Goal: Task Accomplishment & Management: Manage account settings

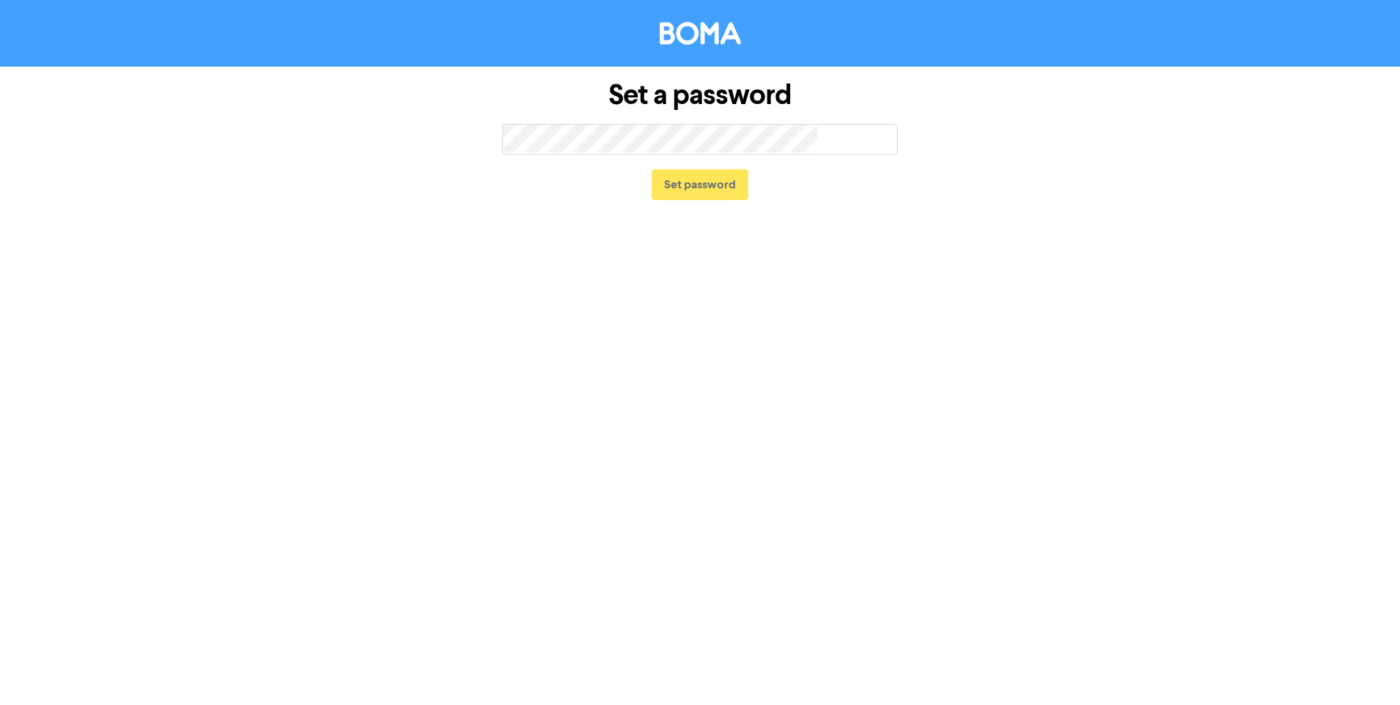
click at [612, 156] on div "Set password" at bounding box center [700, 185] width 396 height 60
click at [714, 180] on button "Set password" at bounding box center [700, 184] width 97 height 31
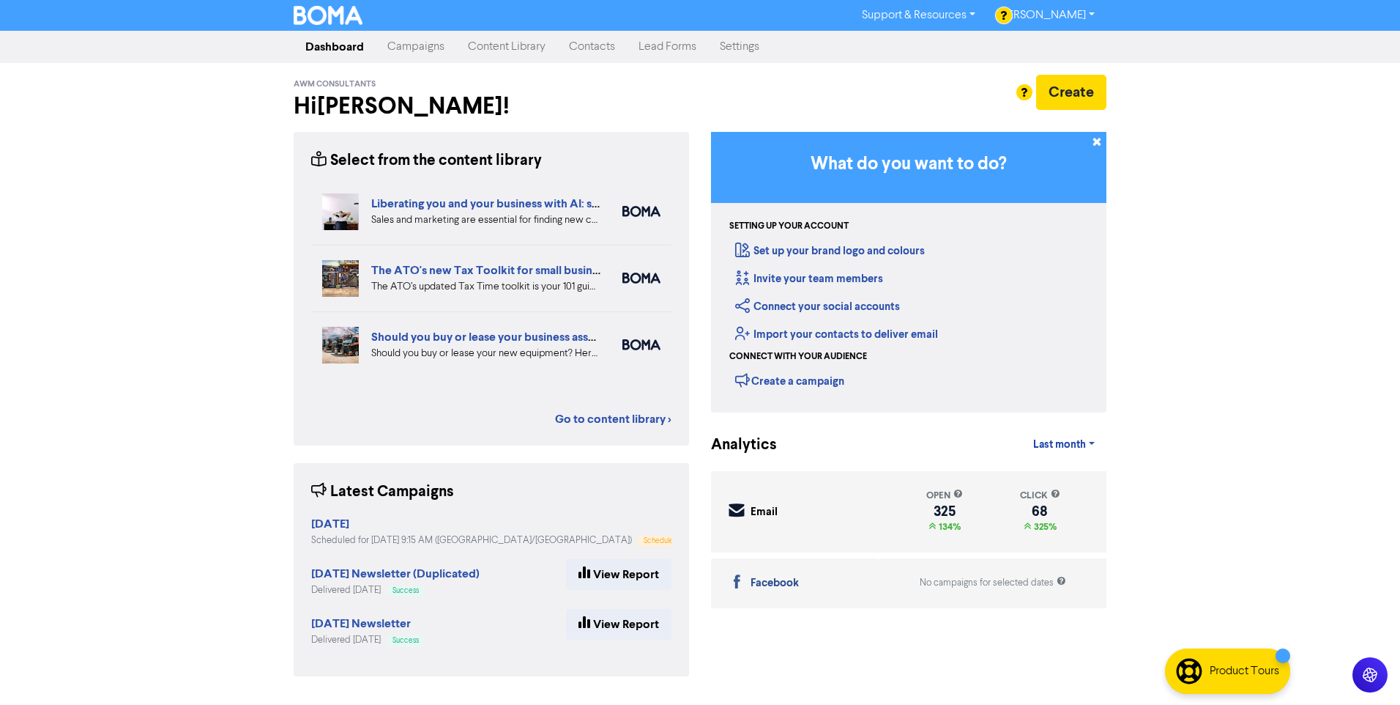
click at [1093, 9] on link "[PERSON_NAME]" at bounding box center [1046, 15] width 119 height 23
click at [1056, 47] on button "Log Out" at bounding box center [1046, 44] width 116 height 18
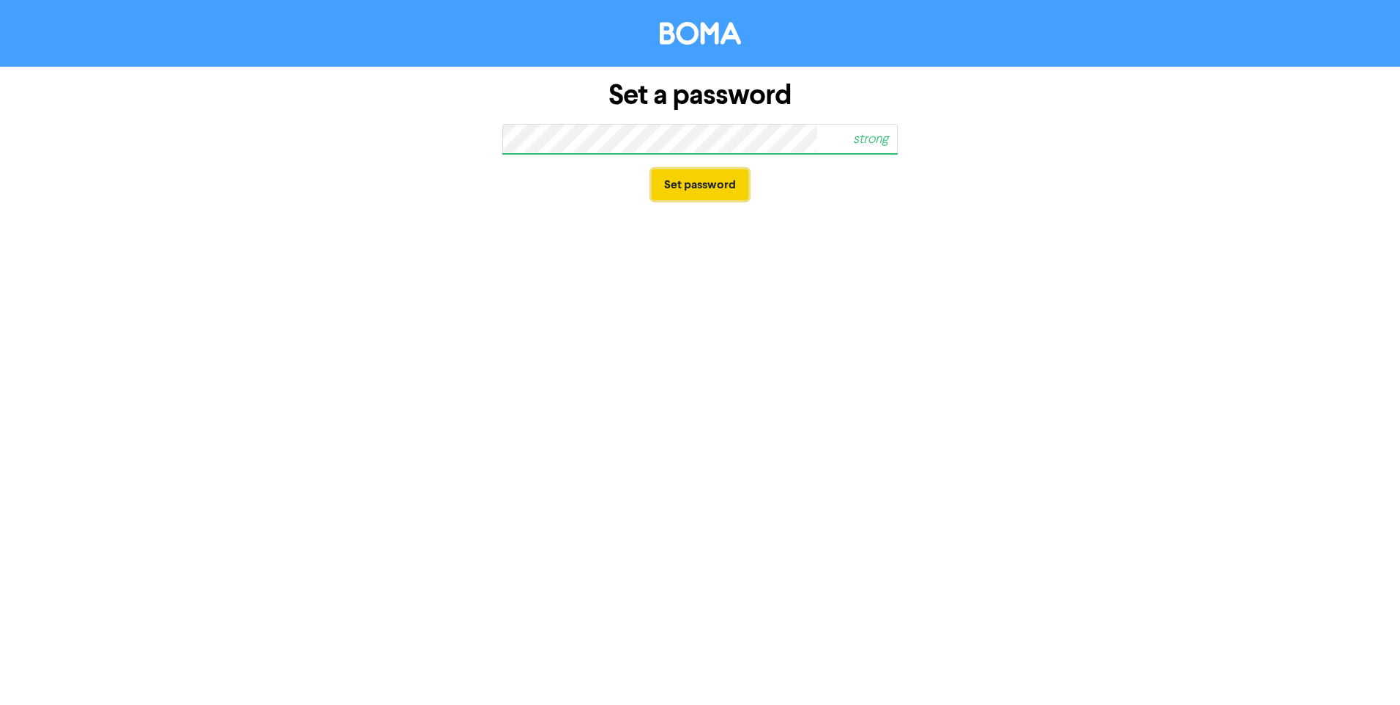
click at [694, 175] on button "Set password" at bounding box center [700, 184] width 97 height 31
